Goal: Information Seeking & Learning: Learn about a topic

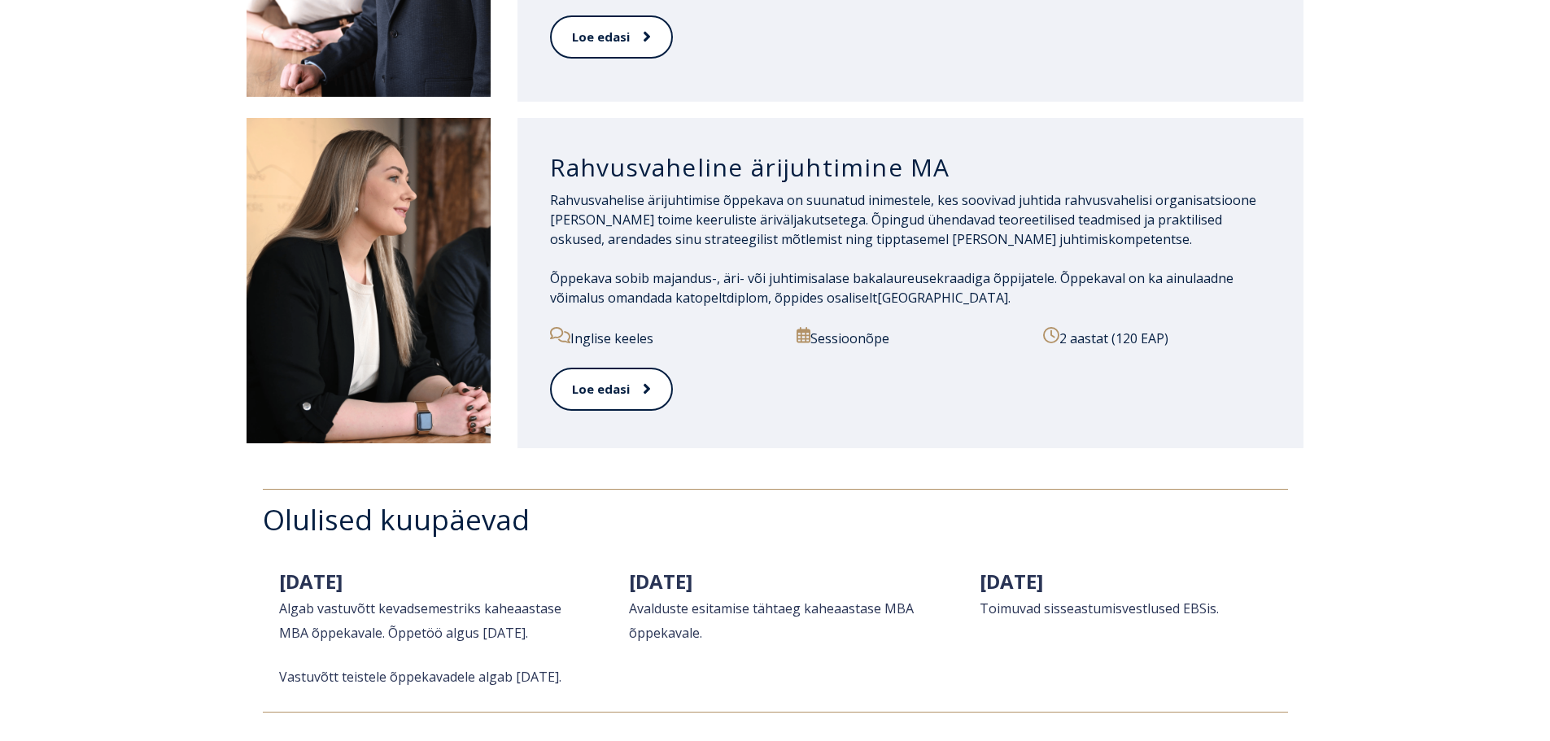
scroll to position [1871, 0]
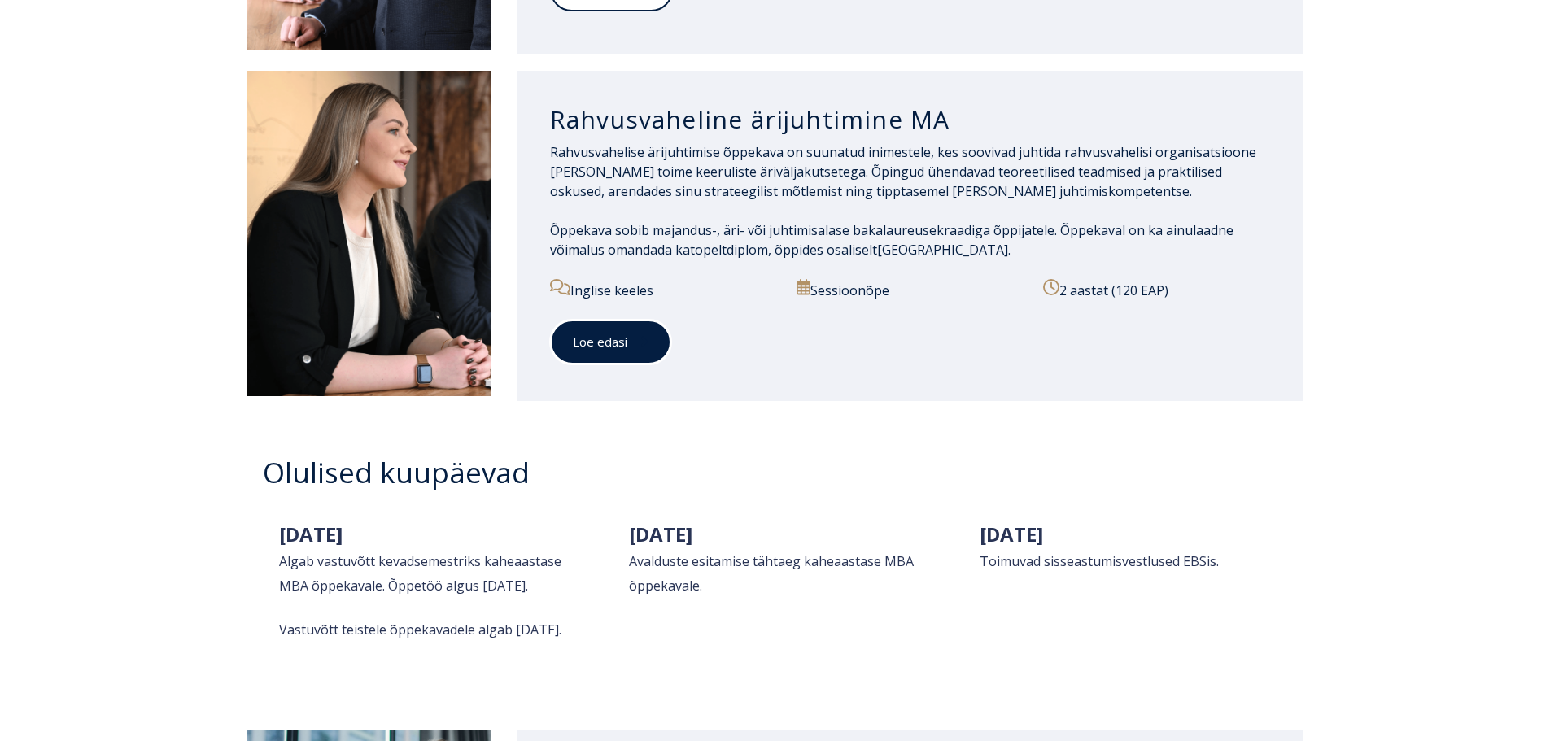
click at [651, 332] on link "Loe edasi" at bounding box center [610, 342] width 121 height 45
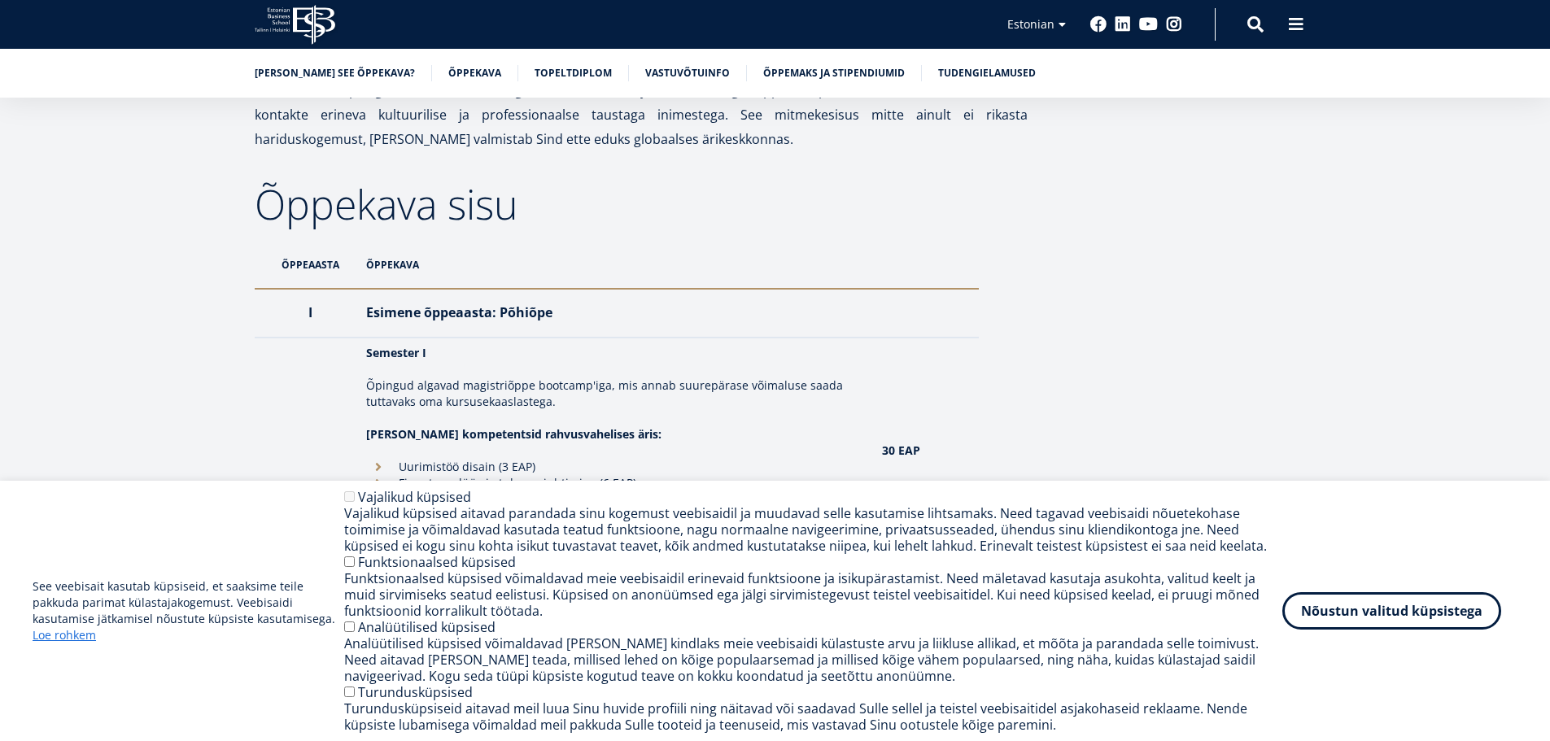
scroll to position [1546, 0]
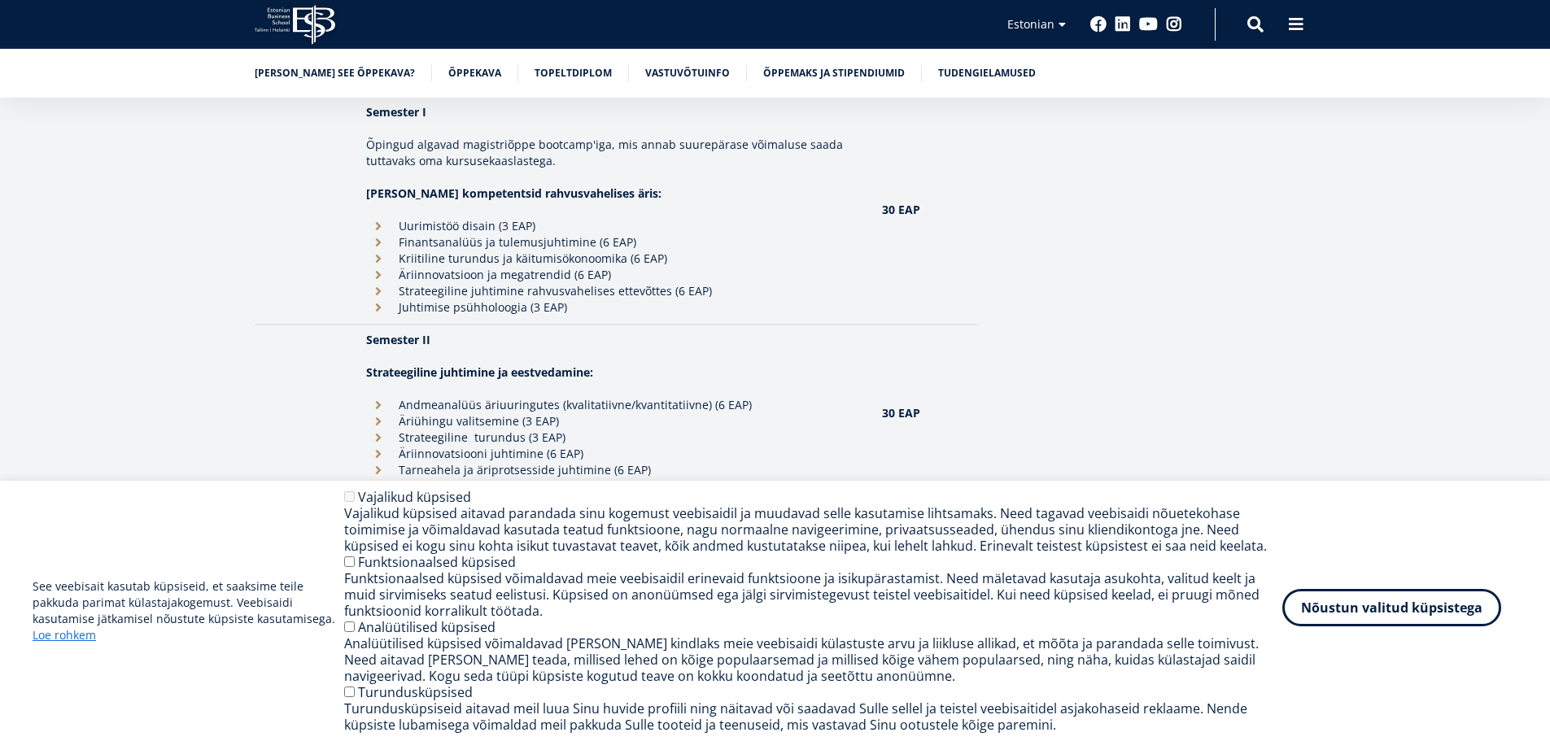
click at [1368, 613] on button "Nõustun valitud küpsistega" at bounding box center [1391, 607] width 219 height 37
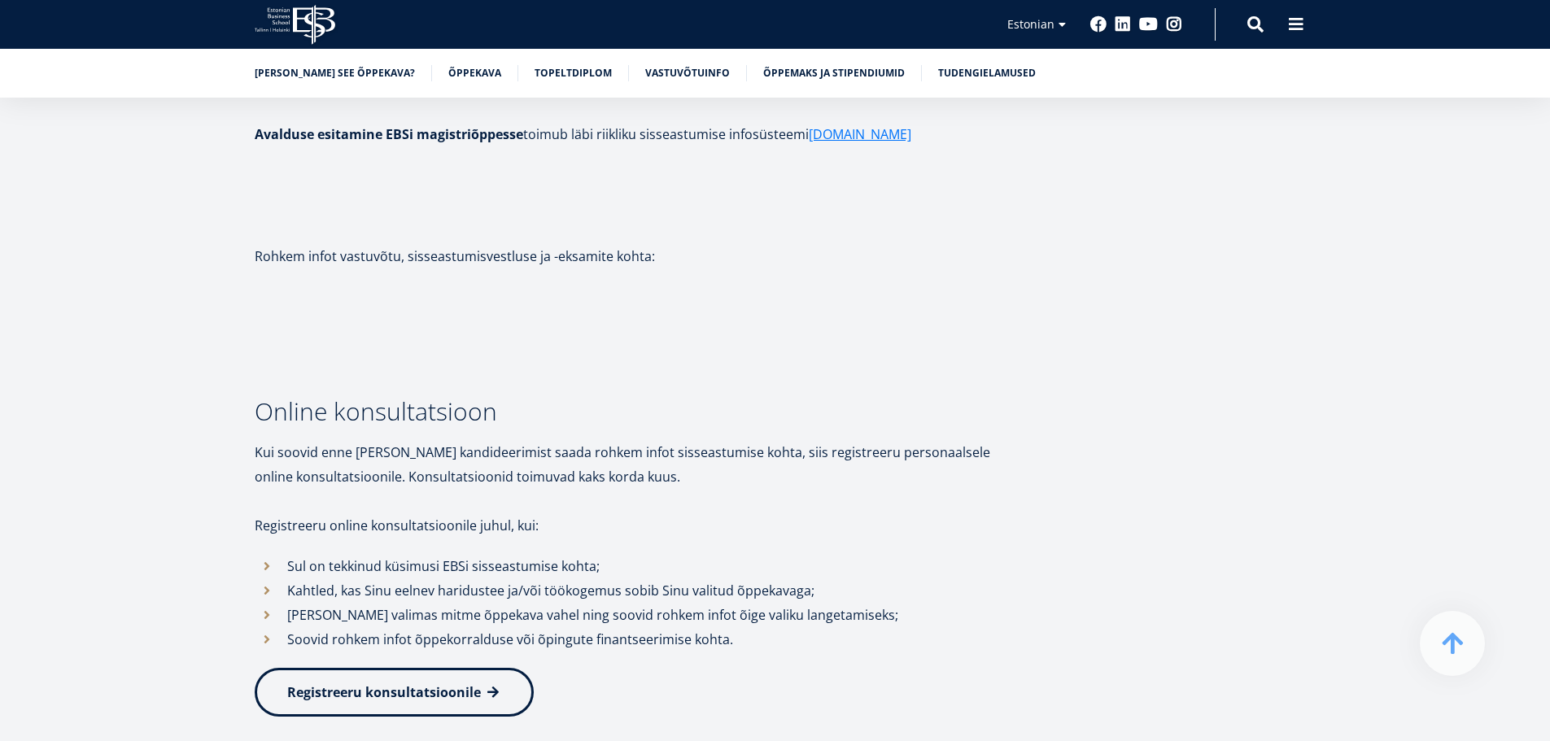
scroll to position [5125, 0]
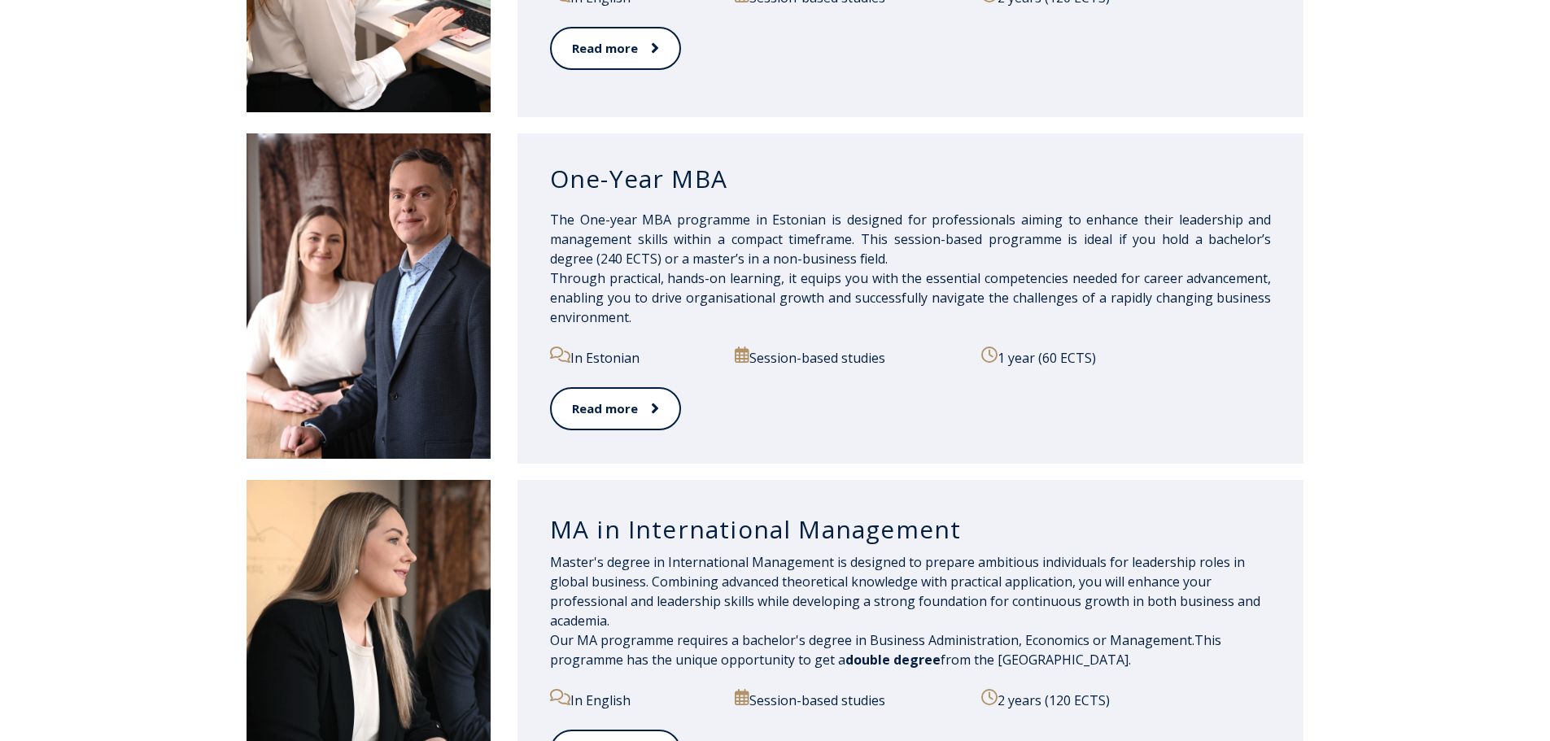
scroll to position [1627, 0]
